Goal: Navigation & Orientation: Find specific page/section

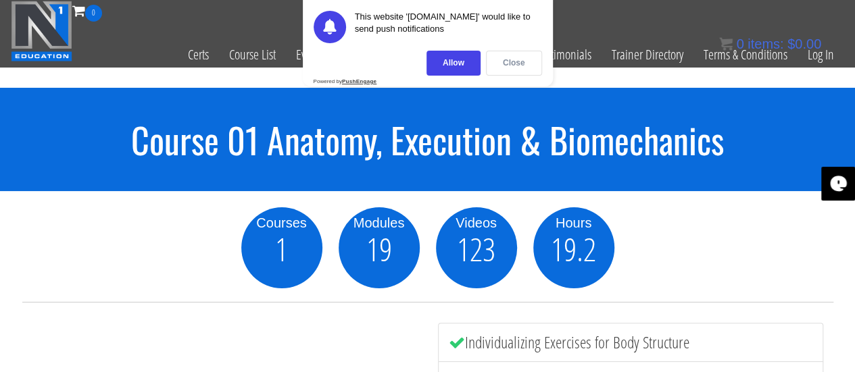
click at [518, 59] on div "Close" at bounding box center [514, 63] width 56 height 25
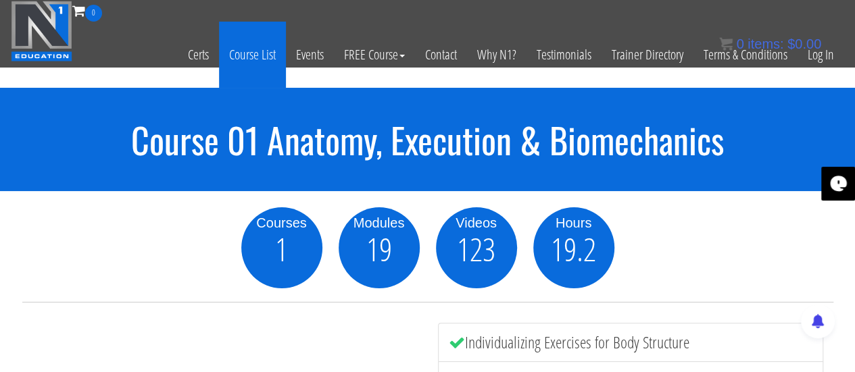
click at [257, 49] on link "Course List" at bounding box center [252, 55] width 67 height 66
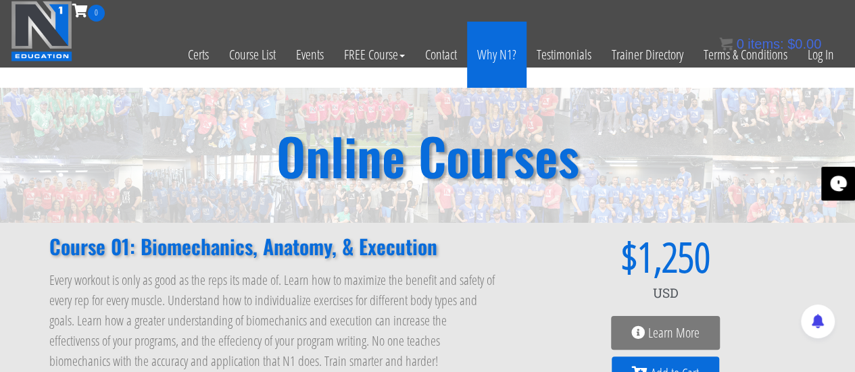
click at [511, 47] on link "Why N1?" at bounding box center [496, 55] width 59 height 66
